Goal: Transaction & Acquisition: Purchase product/service

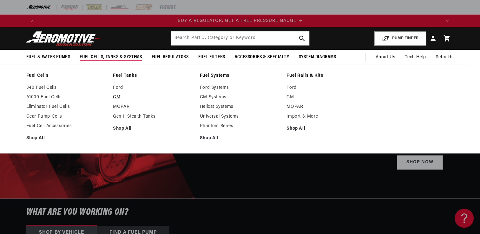
click at [118, 95] on link "GM" at bounding box center [153, 98] width 81 height 6
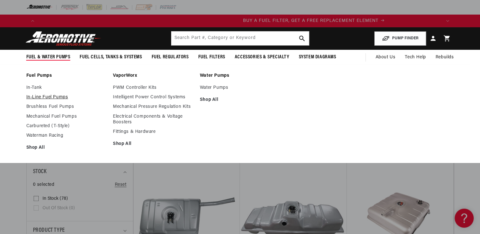
scroll to position [0, 402]
click at [36, 88] on link "In-Tank" at bounding box center [66, 88] width 81 height 6
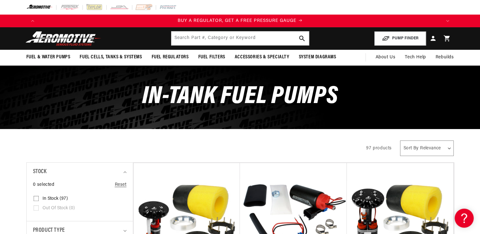
click at [279, 147] on div "All Products" at bounding box center [190, 148] width 329 height 18
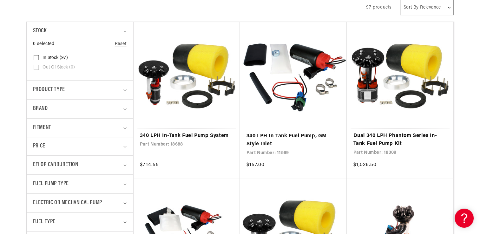
scroll to position [165, 0]
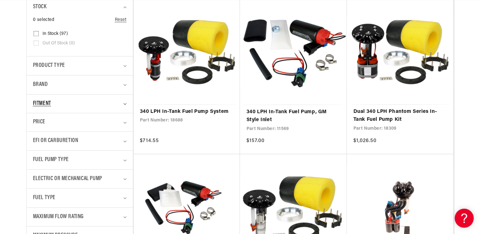
click at [113, 107] on div "Fitment" at bounding box center [77, 103] width 88 height 9
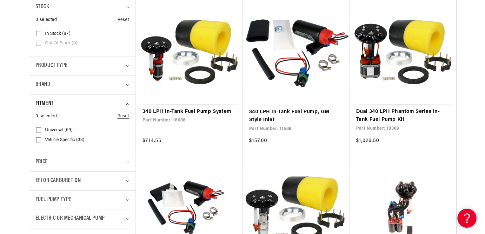
scroll to position [0, 402]
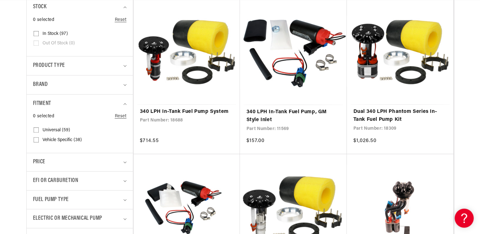
click at [35, 137] on rect at bounding box center [36, 139] width 5 height 5
click at [35, 139] on input "Vehicle Specific (38) Vehicle Specific (38 products)" at bounding box center [36, 141] width 5 height 5
checkbox input "true"
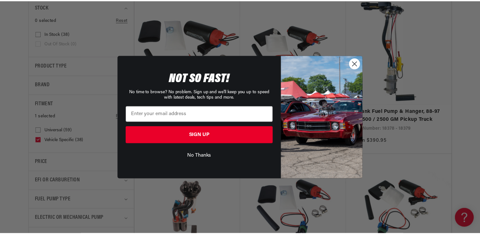
scroll to position [0, 805]
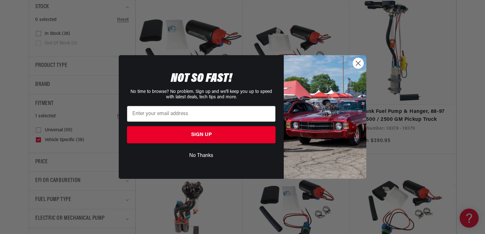
click at [360, 63] on circle "Close dialog" at bounding box center [358, 63] width 10 height 10
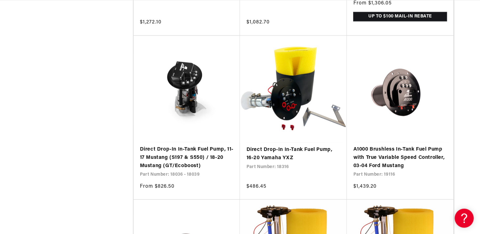
scroll to position [1122, 0]
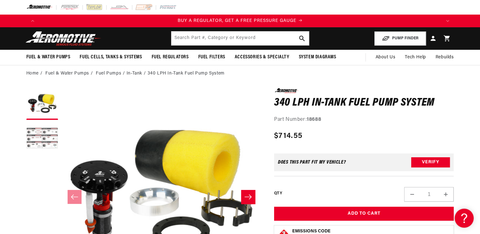
click at [51, 135] on button "Load image 2 in gallery view" at bounding box center [42, 139] width 32 height 32
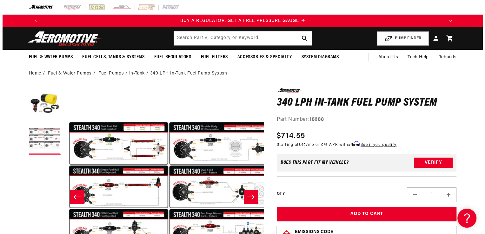
scroll to position [0, 200]
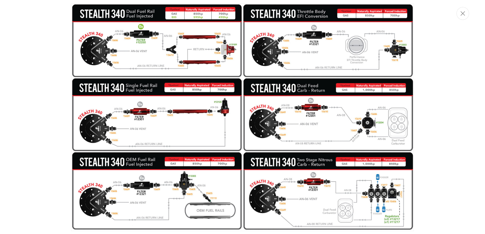
scroll to position [0, 402]
